Goal: Find specific page/section: Find specific page/section

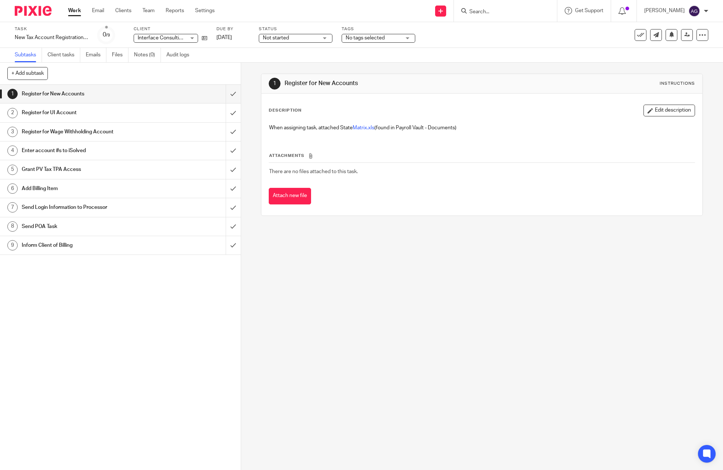
click at [497, 6] on form at bounding box center [508, 10] width 78 height 9
click at [478, 10] on input "Search" at bounding box center [502, 12] width 66 height 7
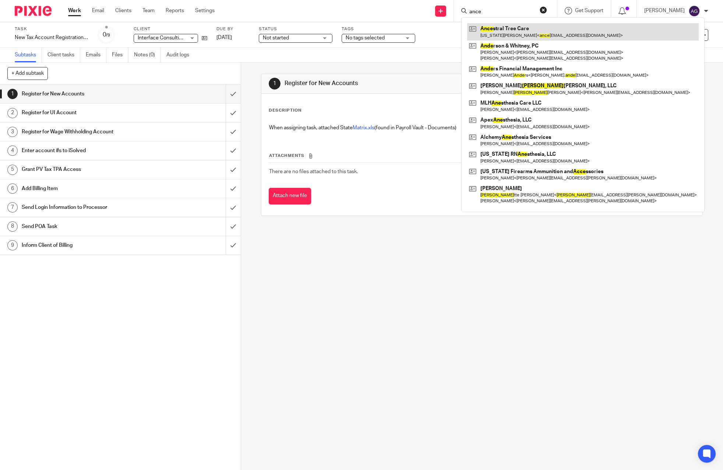
type input "ance"
click at [507, 31] on link at bounding box center [583, 31] width 232 height 17
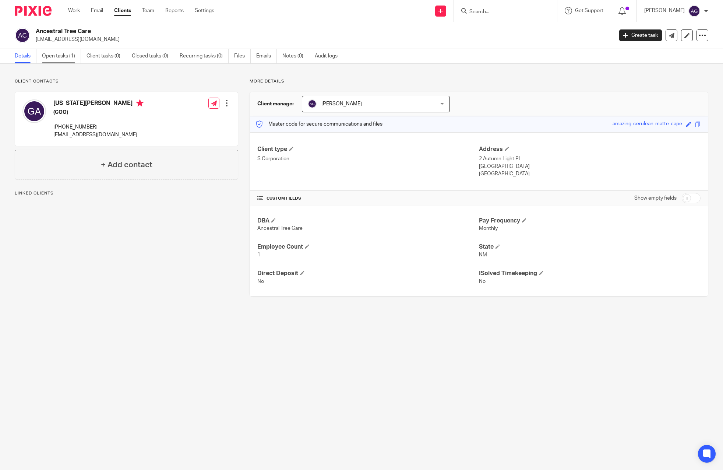
click at [57, 54] on link "Open tasks (1)" at bounding box center [61, 56] width 39 height 14
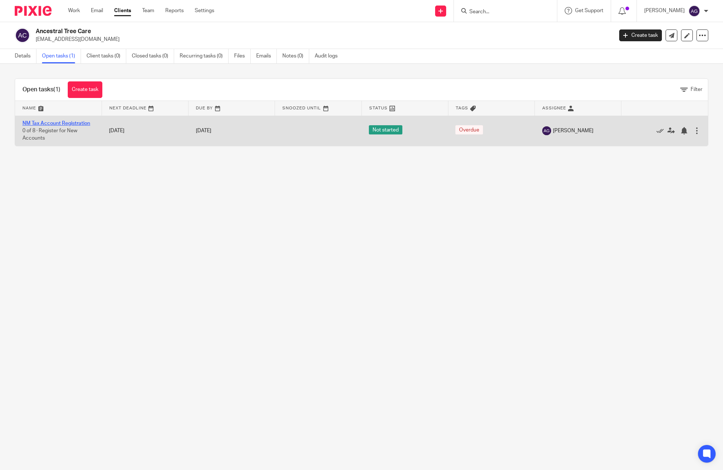
click at [49, 121] on link "NM Tax Account Registration" at bounding box center [56, 123] width 68 height 5
